Goal: Task Accomplishment & Management: Manage account settings

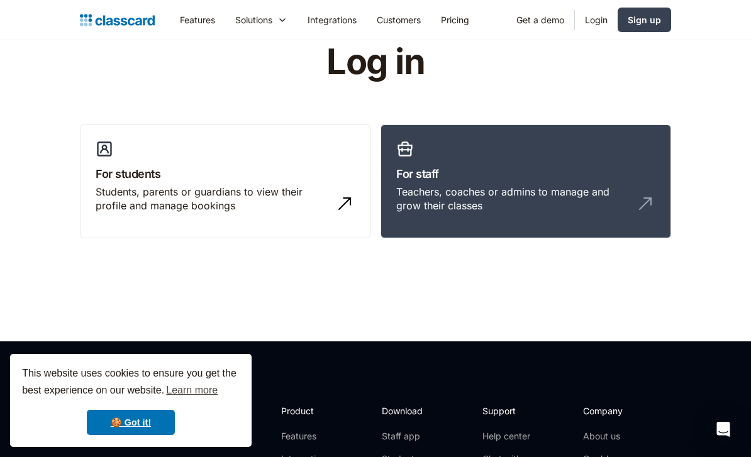
click at [603, 20] on link "Login" at bounding box center [596, 20] width 43 height 28
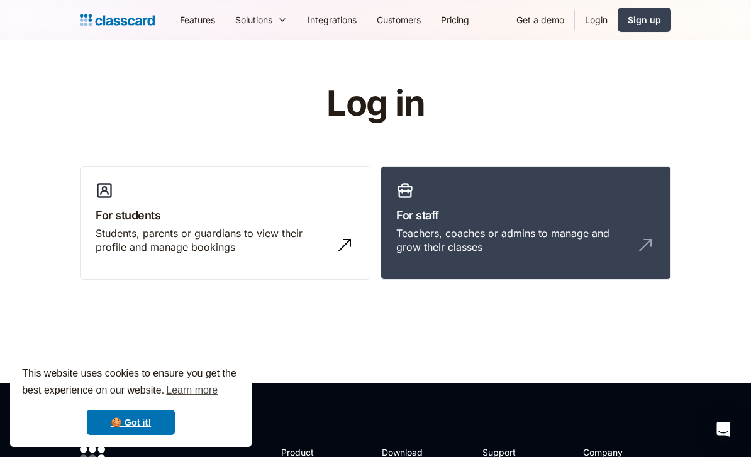
click at [595, 24] on link "Login" at bounding box center [596, 20] width 43 height 28
click at [466, 220] on h3 "For staff" at bounding box center [525, 215] width 259 height 17
